Goal: Information Seeking & Learning: Check status

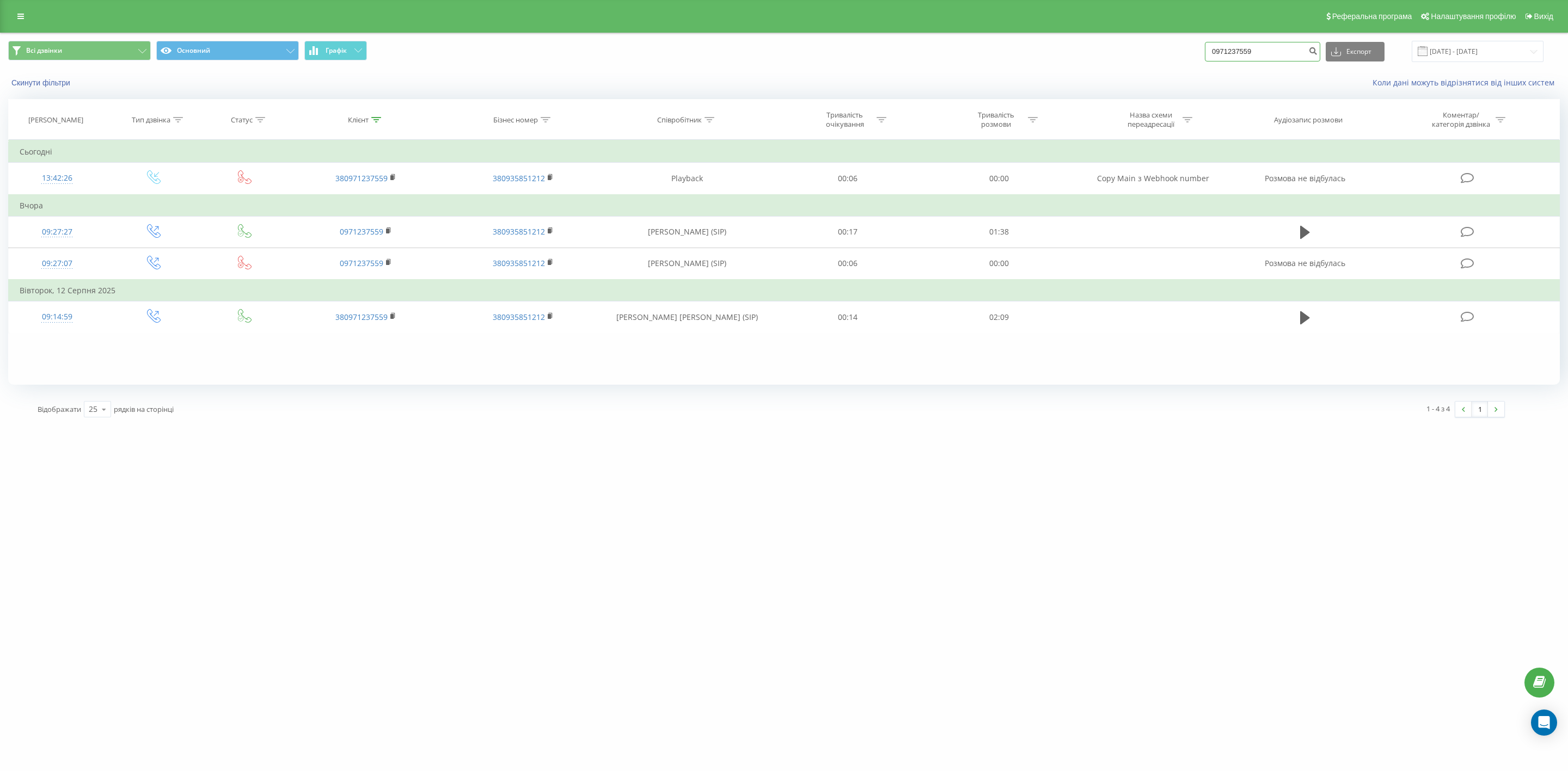
drag, startPoint x: 1271, startPoint y: 54, endPoint x: 1170, endPoint y: 49, distance: 101.1
click at [1170, 49] on div "Всі дзвінки Основний Графік 0971237559 Експорт .csv .xls .xlsx 19.05.2025 - 19.…" at bounding box center [783, 51] width 1552 height 21
paste input "380503810685"
type input "380503810685"
click at [1490, 44] on input "19.05.2025 - 19.08.2025" at bounding box center [1477, 51] width 131 height 21
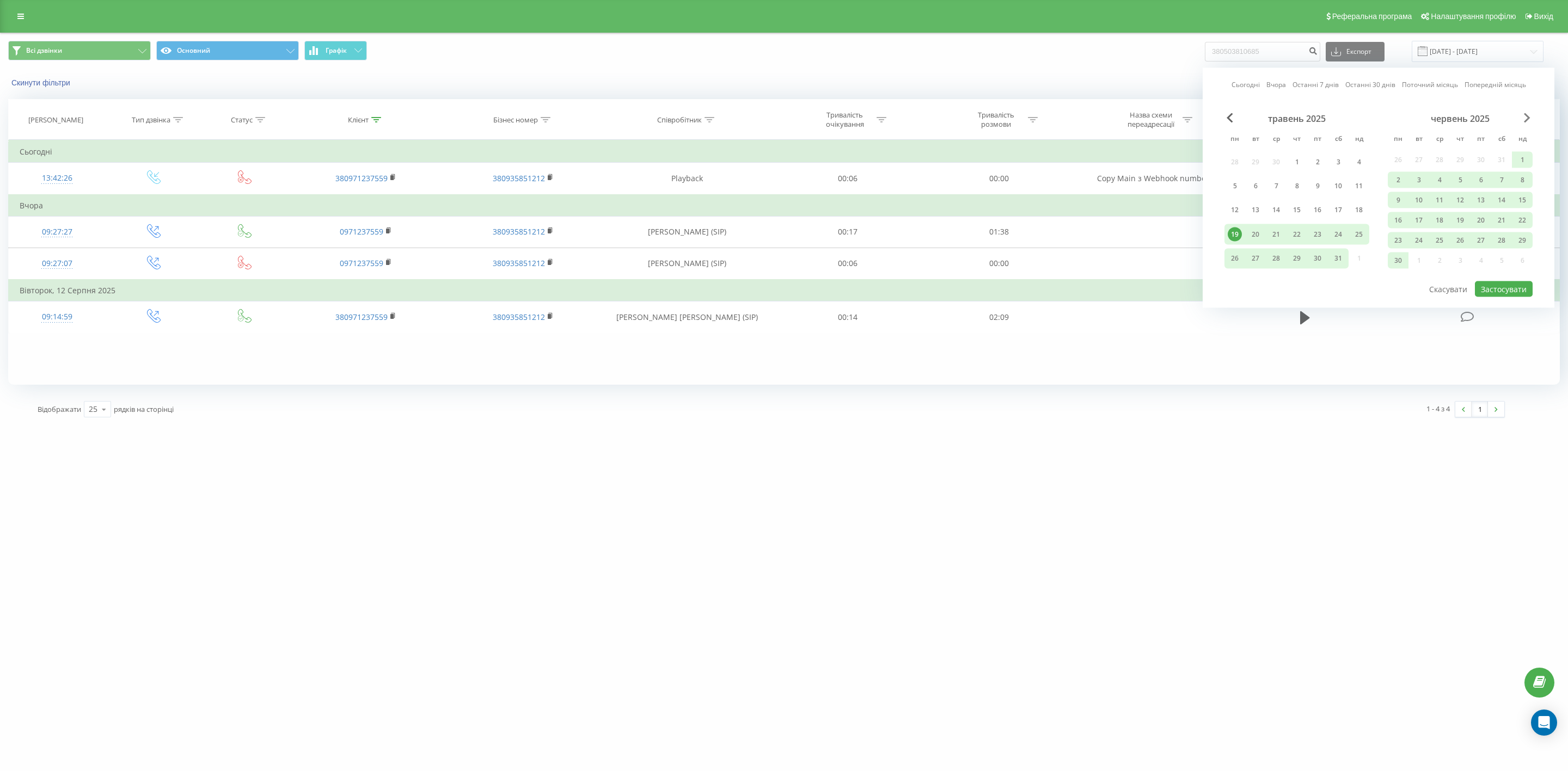
click at [1528, 114] on span "Next Month" at bounding box center [1527, 118] width 7 height 10
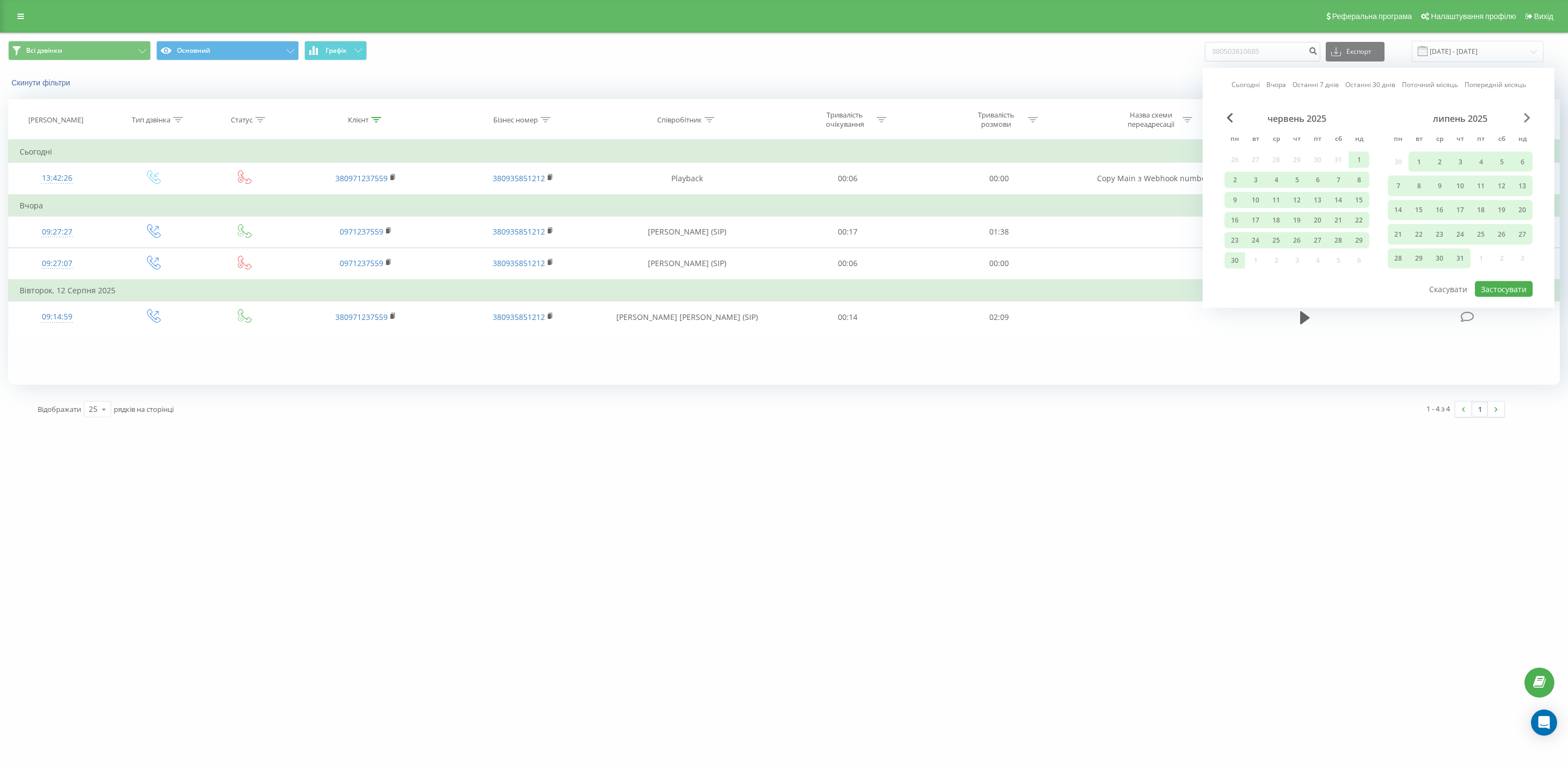
click at [1528, 114] on span "Next Month" at bounding box center [1527, 118] width 7 height 10
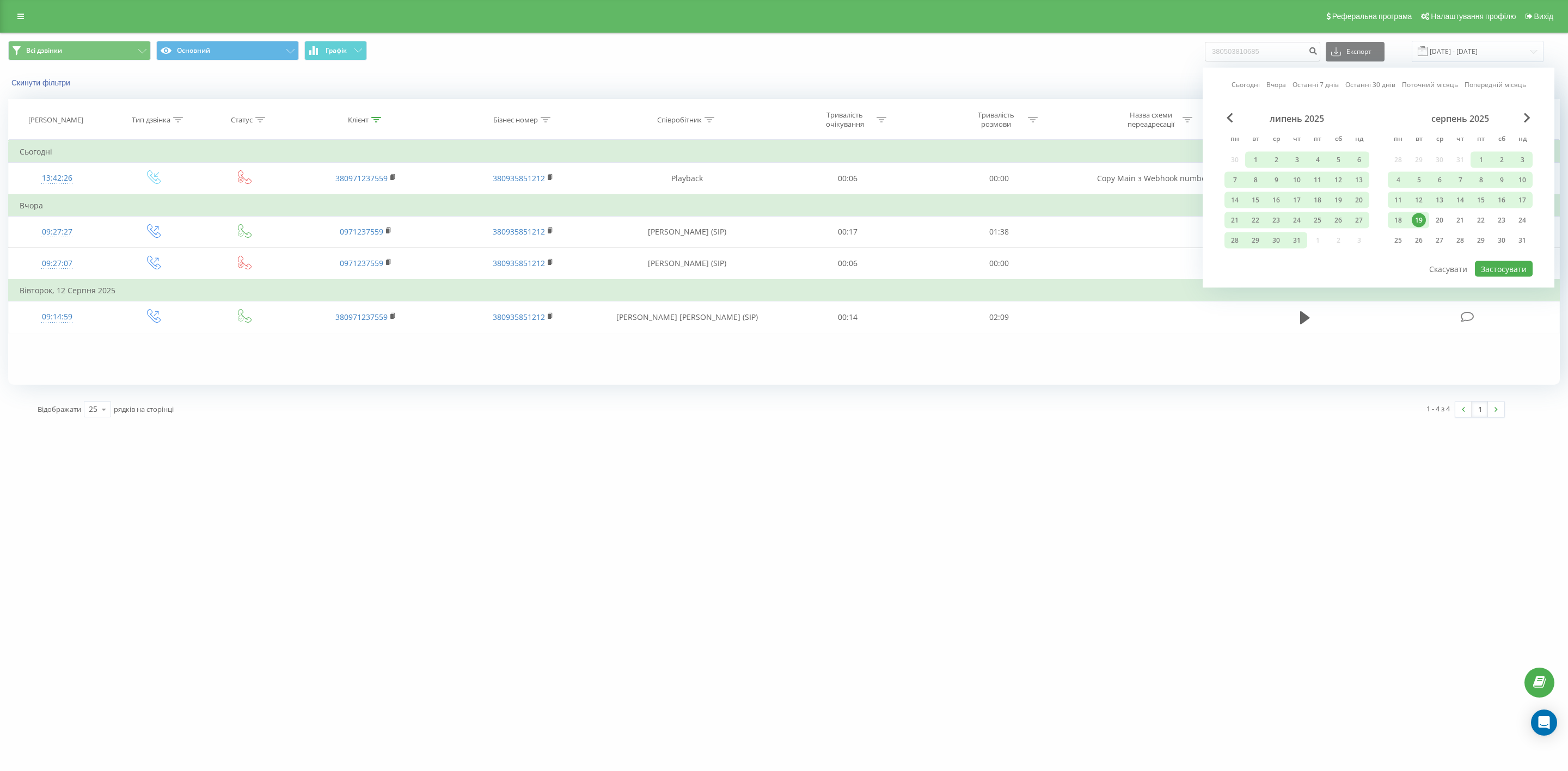
click at [1419, 214] on div "19" at bounding box center [1418, 220] width 14 height 14
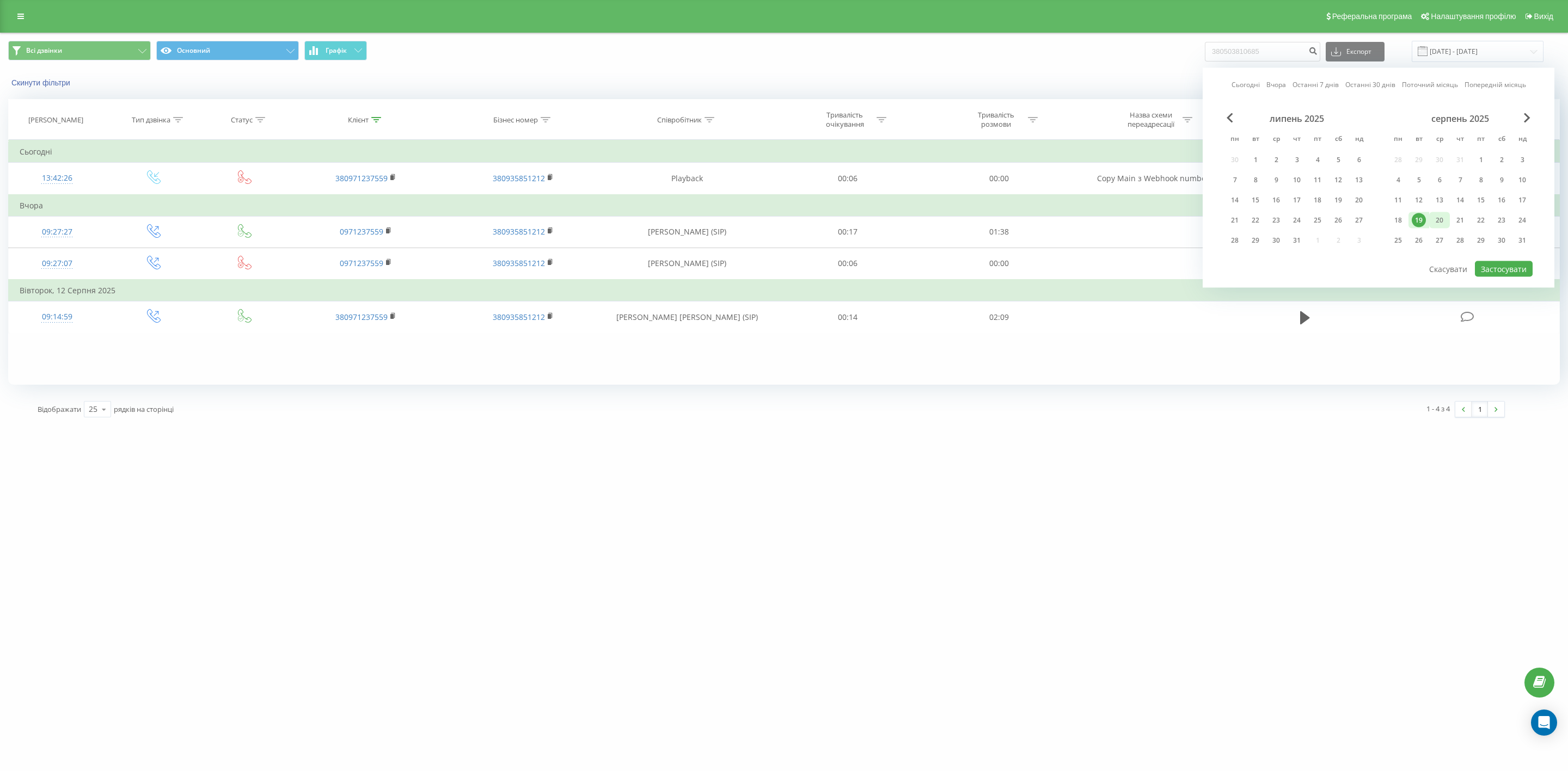
click at [1435, 214] on div "20" at bounding box center [1439, 220] width 14 height 14
click at [1499, 265] on button "Застосувати" at bounding box center [1503, 269] width 58 height 16
type input "19.08.2025 - 20.08.2025"
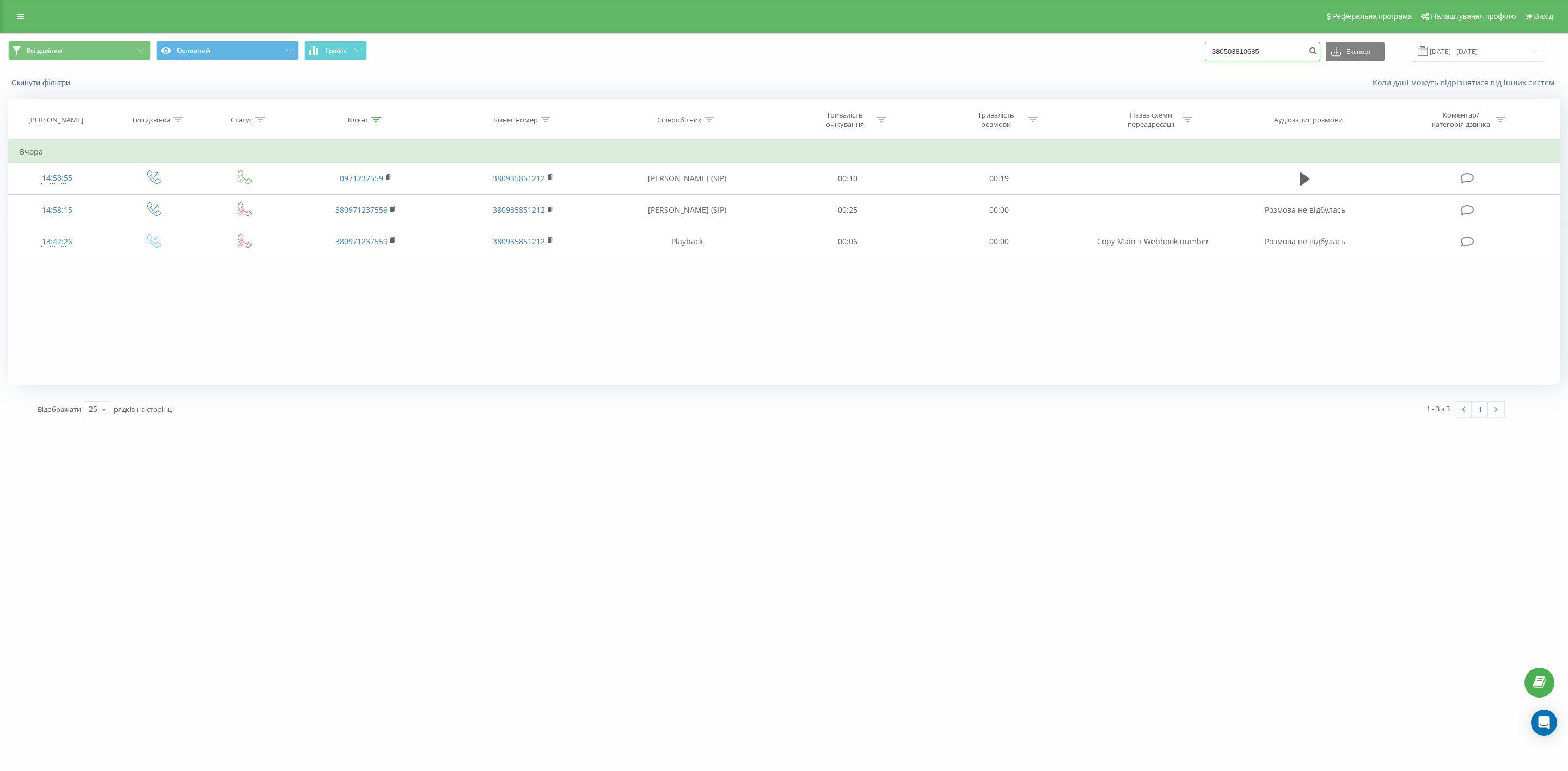
drag, startPoint x: 1292, startPoint y: 53, endPoint x: 1185, endPoint y: 44, distance: 107.4
click at [1185, 44] on div "Всі дзвінки Основний Графік 380503810685 Експорт .csv .xls .xlsx 19.08.2025 - 2…" at bounding box center [783, 51] width 1552 height 21
paste input "4646176"
type input "380504646176"
click at [1315, 47] on button "submit" at bounding box center [1313, 52] width 15 height 19
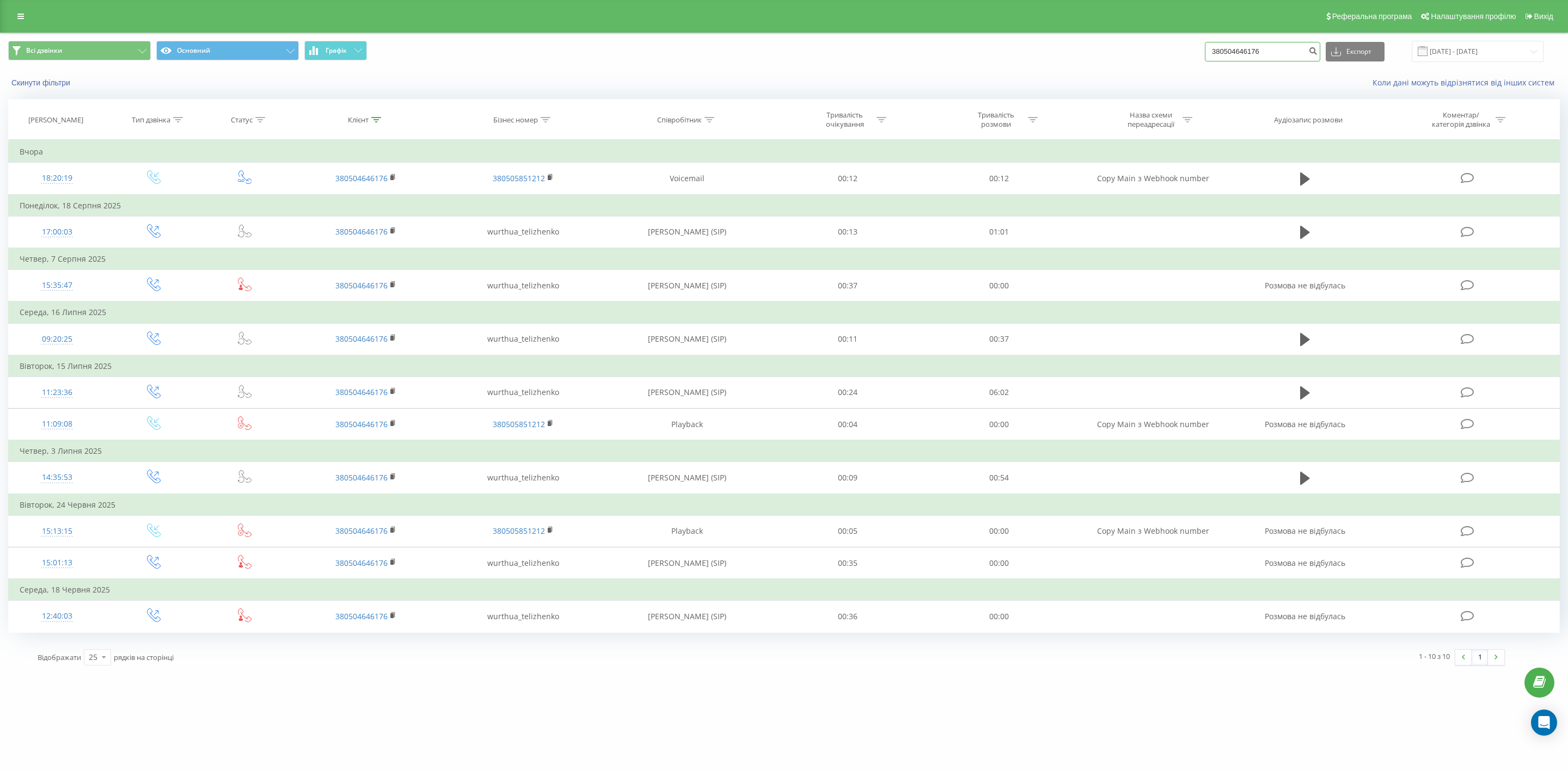
drag, startPoint x: 1303, startPoint y: 49, endPoint x: 1186, endPoint y: 46, distance: 117.0
click at [1186, 46] on div "Всі дзвінки Основний Графік 380504646176 Експорт .csv .xls .xlsx 20.05.2025 - 2…" at bounding box center [783, 51] width 1552 height 21
paste input "635497484"
type input "380635497484"
click at [1318, 53] on icon "submit" at bounding box center [1312, 49] width 9 height 7
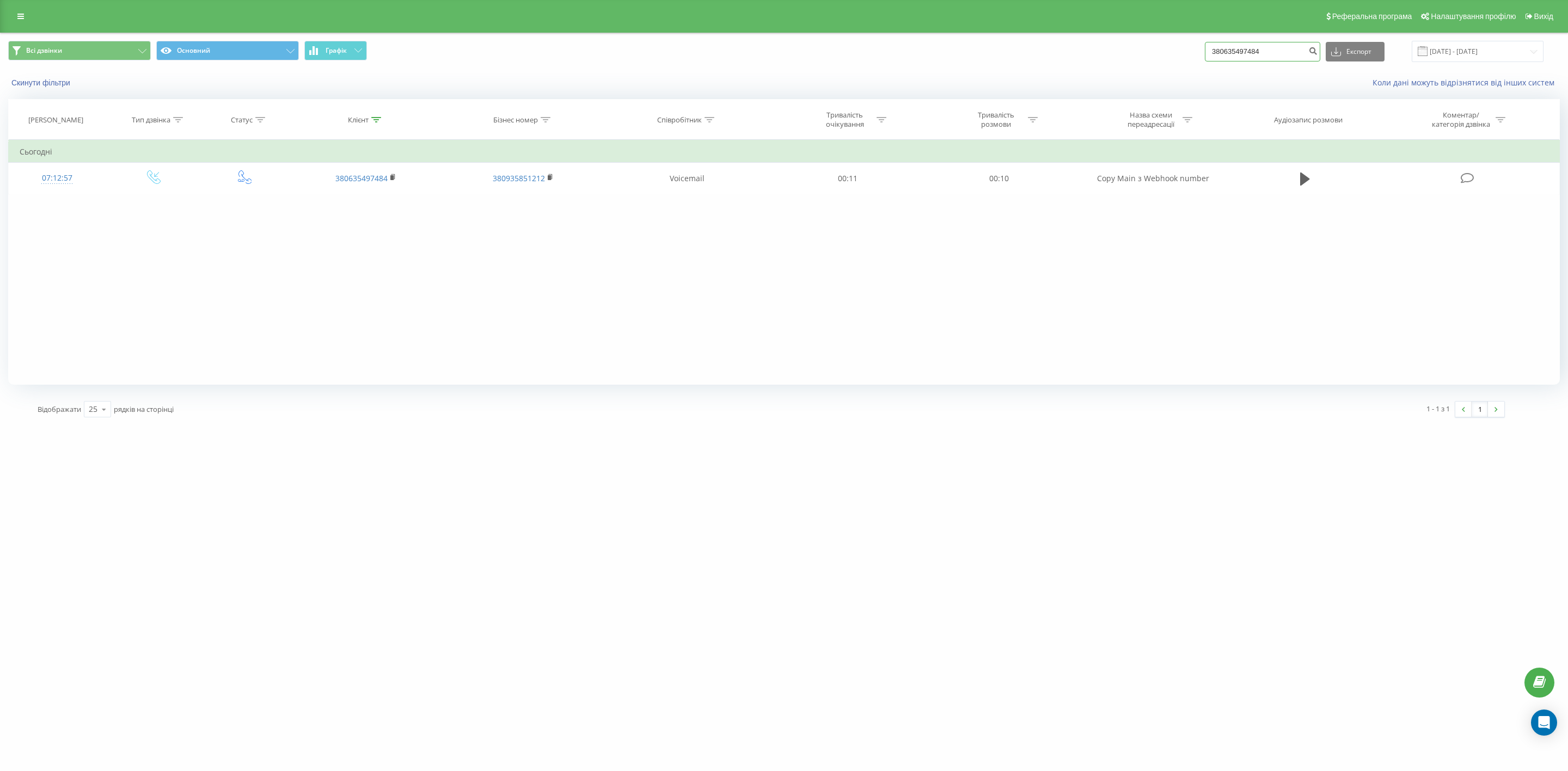
drag, startPoint x: 1279, startPoint y: 51, endPoint x: 1157, endPoint y: 43, distance: 122.3
click at [1157, 43] on div "Всі дзвінки Основний Графік 380635497484 Експорт .csv .xls .xlsx [DATE] - [DATE]" at bounding box center [783, 51] width 1552 height 21
click at [1318, 51] on icon "submit" at bounding box center [1312, 49] width 9 height 7
click at [1237, 47] on input "380635497484" at bounding box center [1262, 52] width 116 height 19
drag, startPoint x: 1297, startPoint y: 54, endPoint x: 1202, endPoint y: 44, distance: 95.5
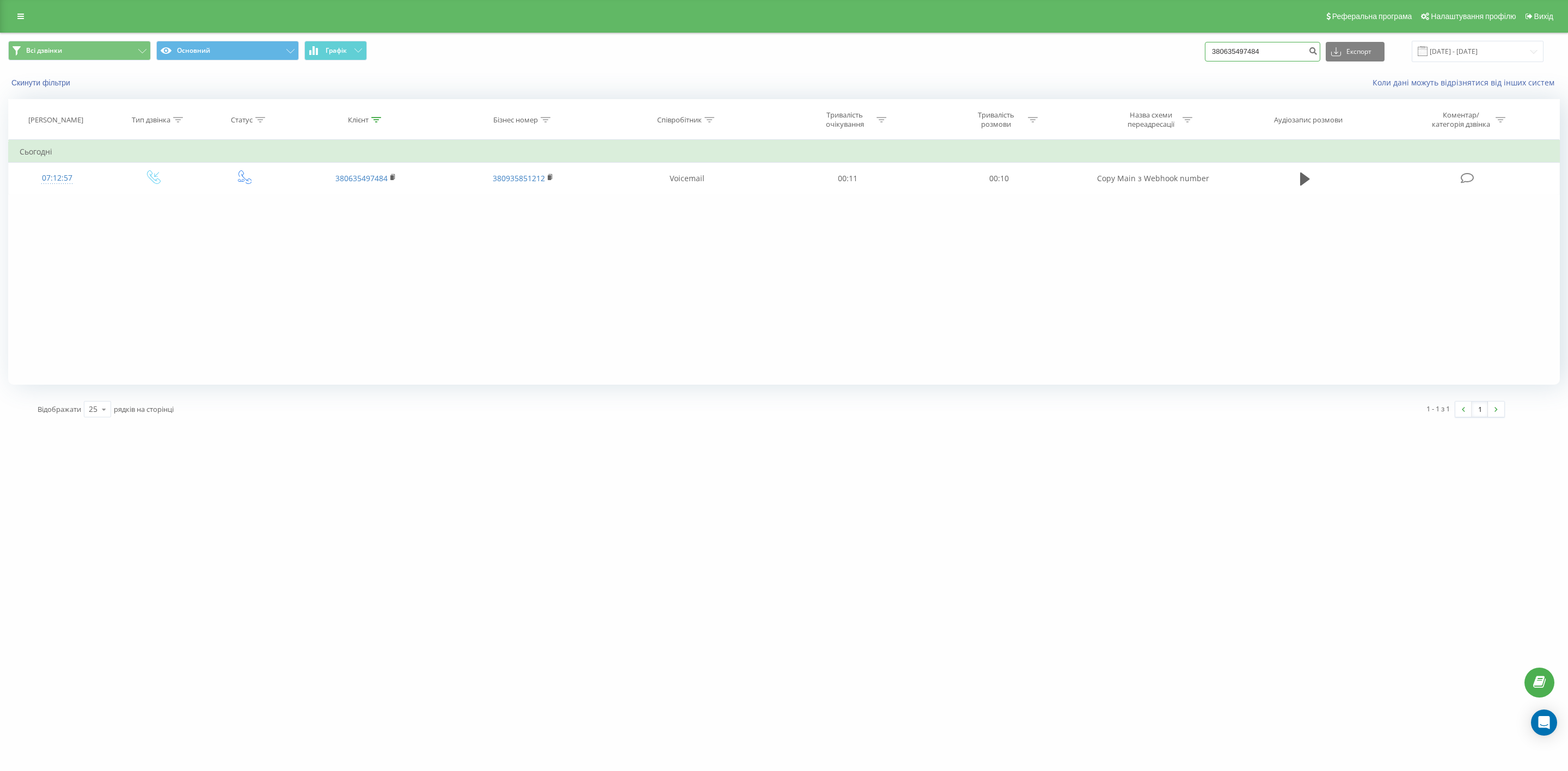
click at [1202, 44] on div "Всі дзвінки Основний Графік 380635497484 Експорт .csv .xls .xlsx [DATE] - [DATE]" at bounding box center [783, 51] width 1552 height 21
paste input
click at [1232, 47] on input "380635497484" at bounding box center [1262, 52] width 116 height 19
type input "0635497484"
drag, startPoint x: 1282, startPoint y: 43, endPoint x: 1186, endPoint y: 44, distance: 96.0
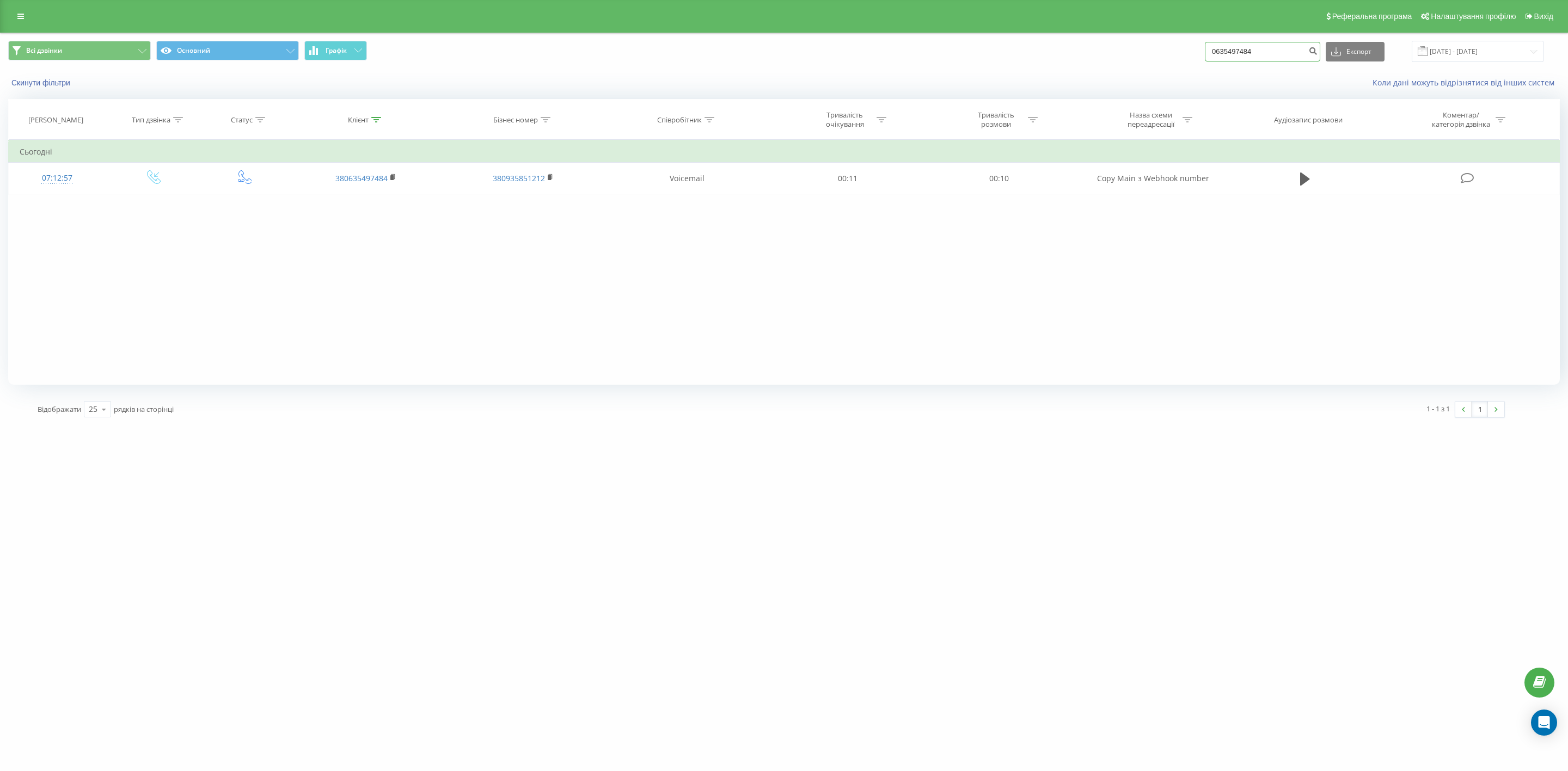
click at [1186, 44] on div "Всі дзвінки Основний Графік 0635497484 Експорт .csv .xls .xlsx 20.05.2025 - 20.…" at bounding box center [783, 51] width 1552 height 21
paste input "380673259765"
type input "380673259765"
click at [1318, 49] on icon "submit" at bounding box center [1312, 49] width 9 height 7
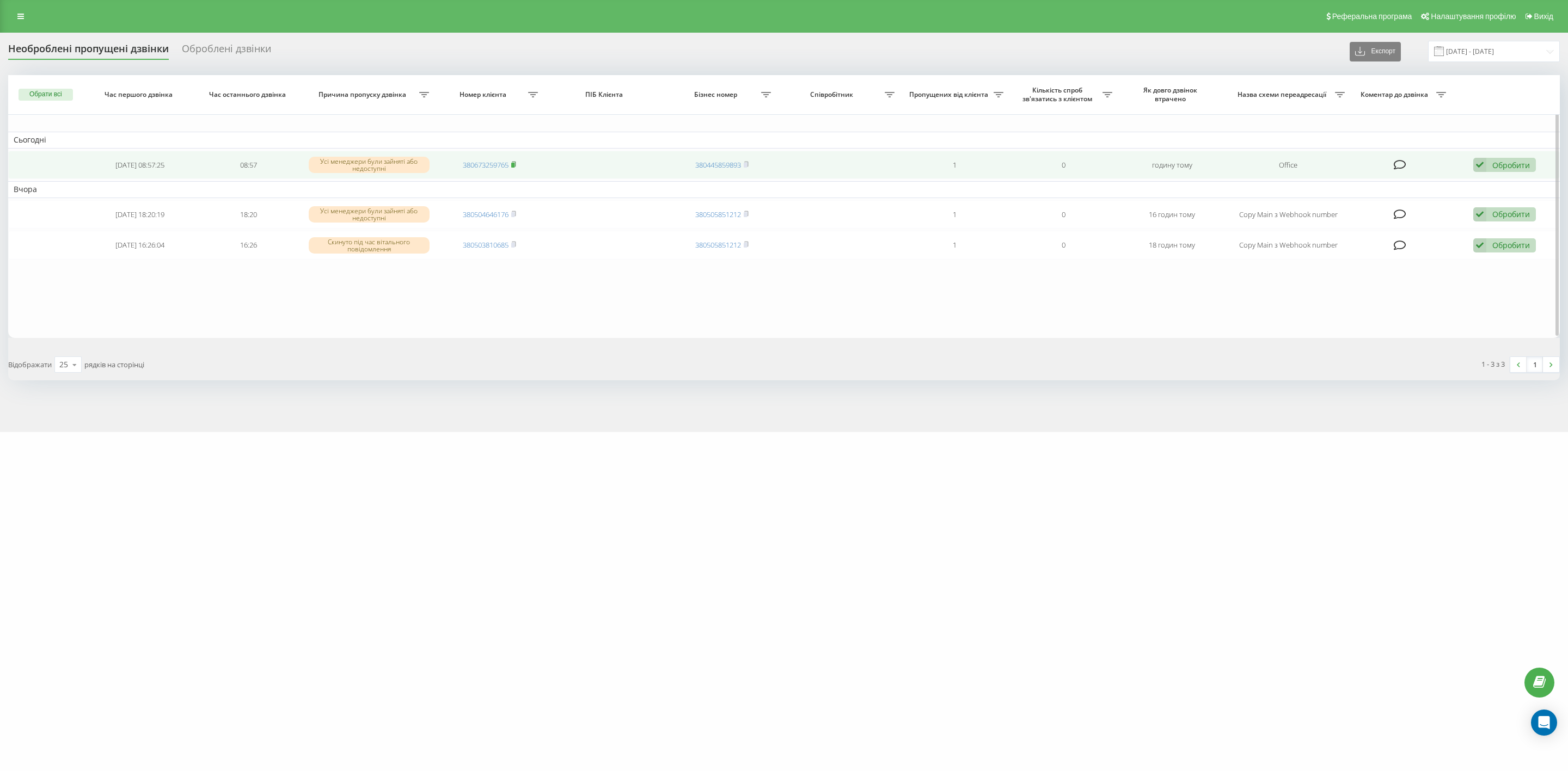
drag, startPoint x: 0, startPoint y: 0, endPoint x: 513, endPoint y: 160, distance: 537.4
click at [513, 161] on icon at bounding box center [514, 164] width 5 height 7
